Goal: Task Accomplishment & Management: Manage account settings

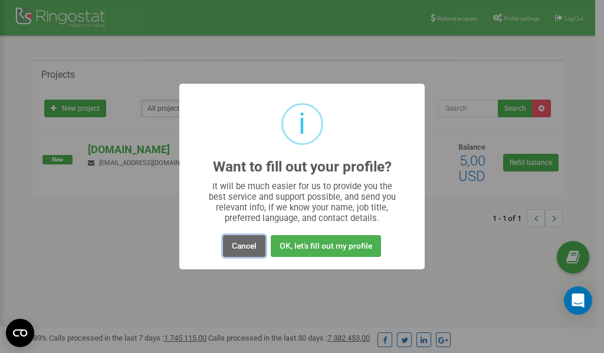
click at [252, 245] on button "Cancel" at bounding box center [244, 246] width 42 height 22
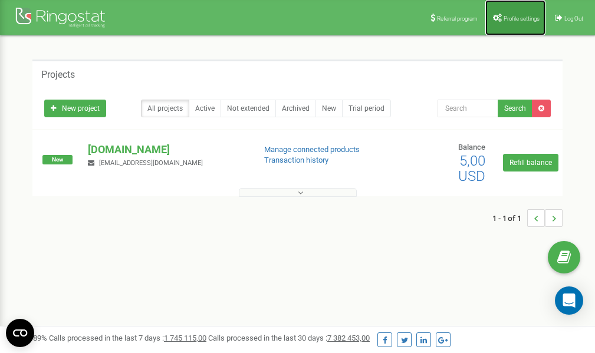
click at [507, 20] on span "Profile settings" at bounding box center [522, 18] width 36 height 6
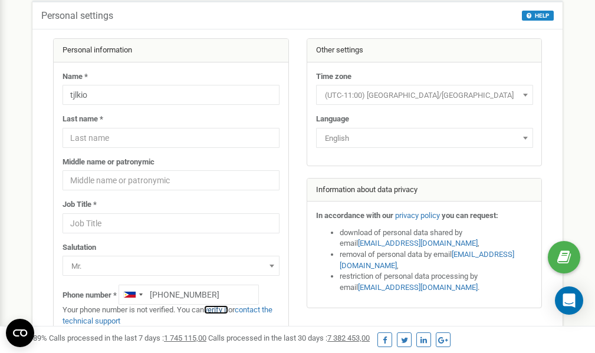
click at [224, 309] on link "verify it" at bounding box center [216, 310] width 24 height 9
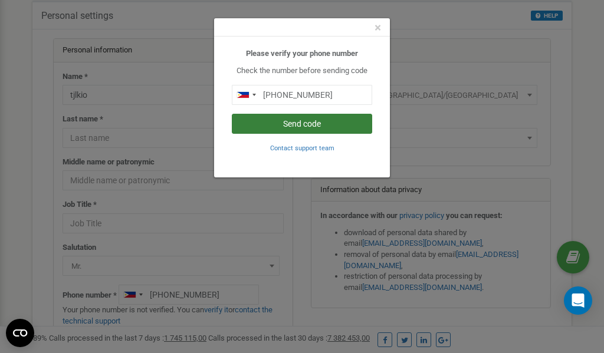
click at [307, 126] on button "Send code" at bounding box center [302, 124] width 140 height 20
